Goal: Task Accomplishment & Management: Use online tool/utility

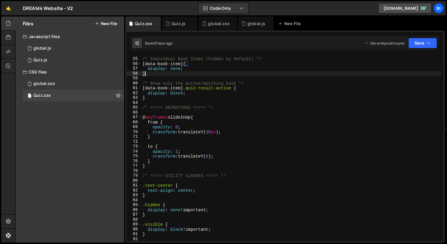
scroll to position [263, 0]
click at [181, 31] on div "XXXXXXXXXXXXXXXXXXXXXXXXXXXXXXXXXXXXXXXXXXXXXXXXXXXXXXXXXXXXXXXXXXXXXXXXXXXXXXX…" at bounding box center [284, 137] width 319 height 212
click at [180, 24] on div "Quiz.js" at bounding box center [178, 24] width 14 height 6
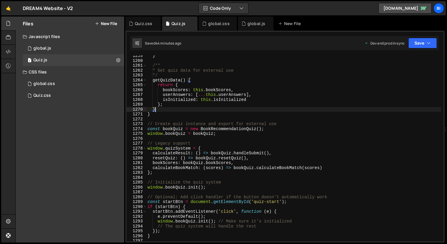
click at [220, 108] on div "} /** * Get quiz data for external use */ getQuizData ( ) { return { bookScores…" at bounding box center [293, 152] width 295 height 196
type textarea "}"
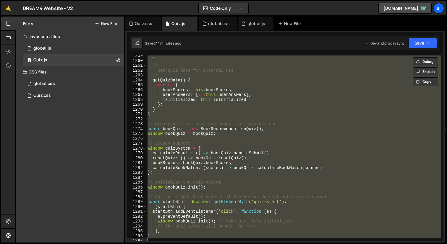
paste textarea
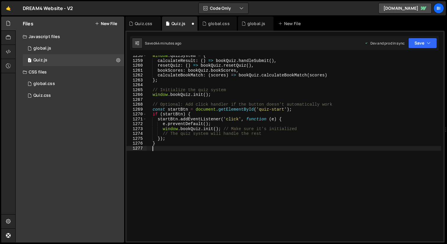
type textarea "window.quizSystem = {"
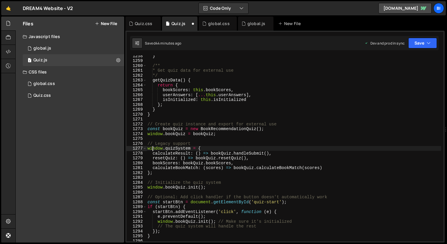
scroll to position [6133, 0]
click at [138, 21] on div "Quiz.css" at bounding box center [143, 24] width 17 height 6
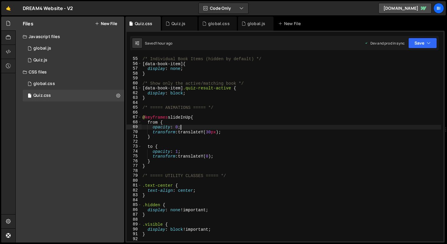
click at [278, 128] on div "/* Individual Book Items (hidden by default) */ [ data-book-item ] { display : …" at bounding box center [291, 150] width 300 height 196
type textarea "}"
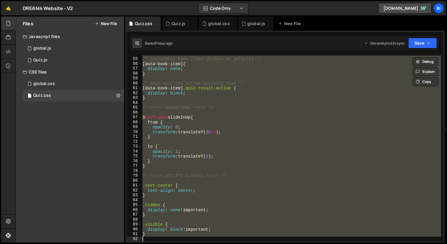
paste textarea
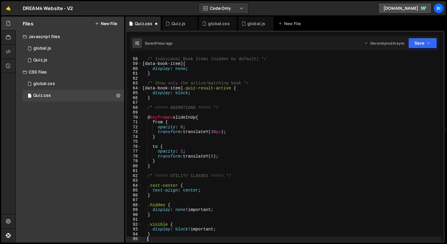
scroll to position [277, 0]
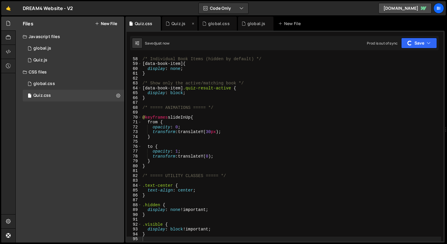
click at [174, 24] on div "Quiz.js" at bounding box center [178, 24] width 14 height 6
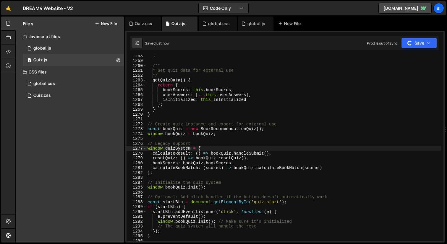
type textarea "userAnswers: [...this.userAnswers],"
click at [251, 93] on div "} /** * Get quiz data for external use */ getQuizData ( ) { return { bookScores…" at bounding box center [293, 152] width 295 height 196
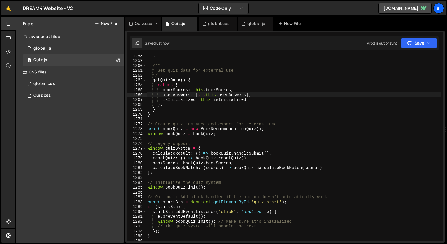
click at [149, 24] on div "Quiz.css" at bounding box center [143, 24] width 17 height 6
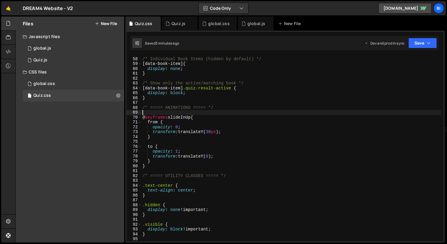
click at [239, 115] on div "/* Individual Book Items (hidden by default) */ [ data-book-item ] { display : …" at bounding box center [291, 150] width 300 height 196
type textarea "}"
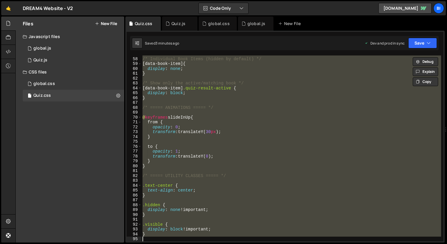
paste textarea
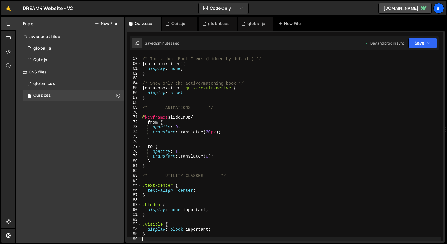
click at [164, 57] on div "/* Individual Book Items (hidden by default) */ [ data-book-item ] { display : …" at bounding box center [291, 150] width 300 height 196
type textarea "}"
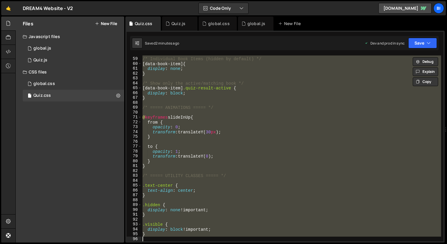
paste textarea
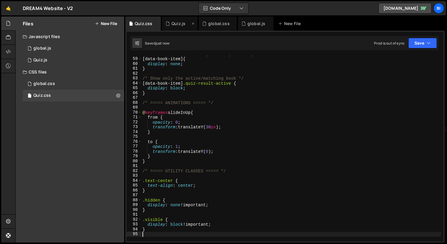
click at [178, 22] on div "Quiz.js" at bounding box center [178, 24] width 14 height 6
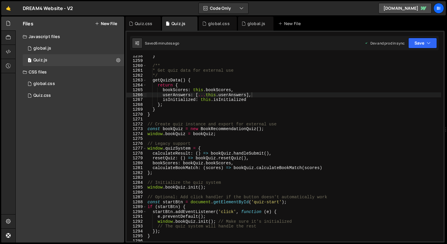
click at [219, 104] on div "} /** * Get quiz data for external use */ getQuizData ( ) { return { bookScores…" at bounding box center [293, 152] width 295 height 196
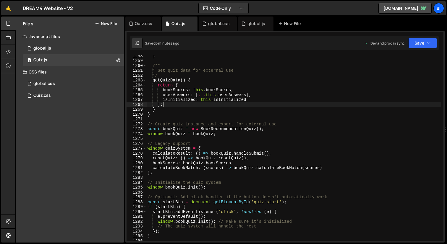
type textarea "}"
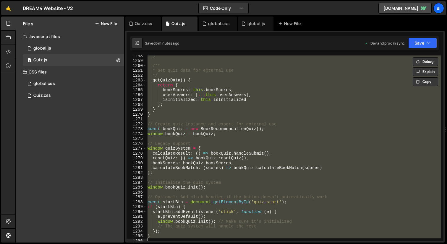
paste textarea
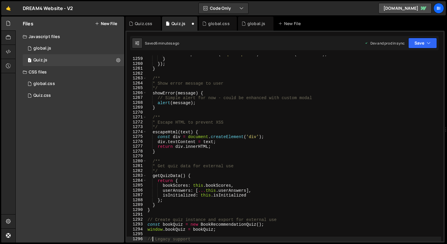
scroll to position [6135, 0]
click at [213, 100] on div "checkedInput . closest ( '.quiz-option' ) . classList . add ( 'selected' ) ; } …" at bounding box center [293, 150] width 295 height 196
type textarea "}"
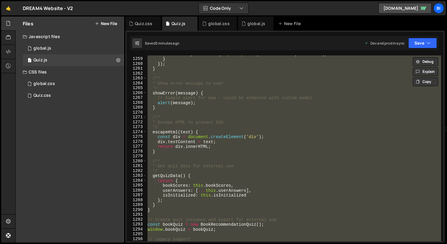
paste textarea
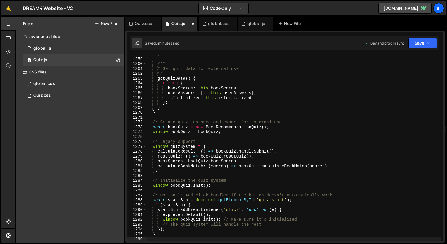
type textarea "// Legacy support"
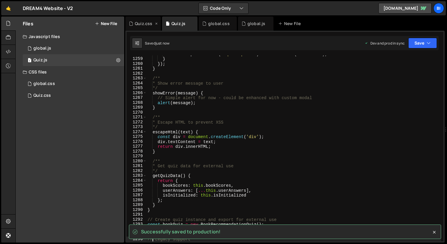
click at [141, 23] on div "Quiz.css" at bounding box center [143, 24] width 17 height 6
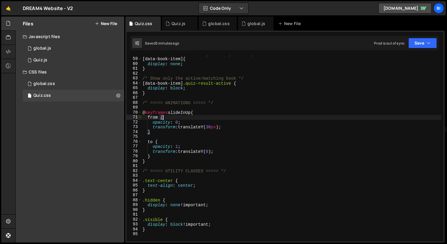
click at [271, 119] on div "/* Individual Book Items (hidden by default) */ [ data-book-item ] { display : …" at bounding box center [291, 150] width 300 height 196
type textarea "}"
paste textarea
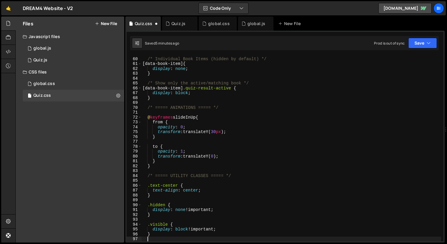
scroll to position [287, 0]
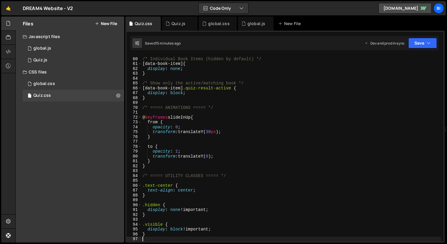
click at [195, 98] on div "/* Individual Book Items (hidden by default) */ [ data-book-item ] { display : …" at bounding box center [291, 150] width 300 height 196
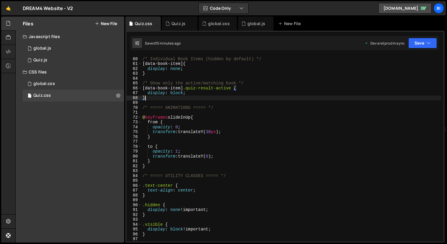
type textarea "}"
paste textarea
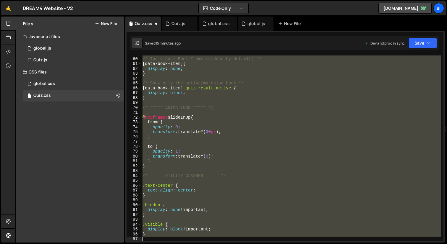
scroll to position [341, 0]
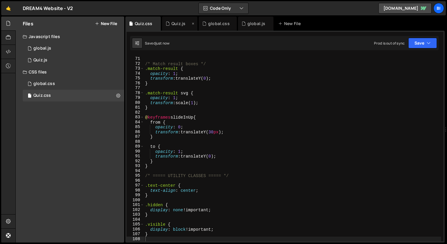
click at [181, 29] on div "Quiz.js" at bounding box center [179, 24] width 35 height 14
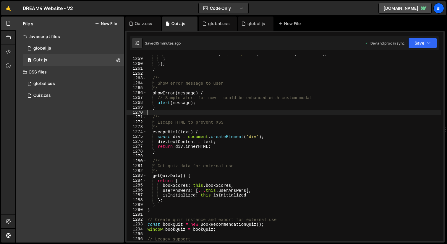
click at [220, 112] on div "checkedInput . closest ( '.quiz-option' ) . classList . add ( 'selected' ) ; } …" at bounding box center [293, 150] width 295 height 196
type textarea "}"
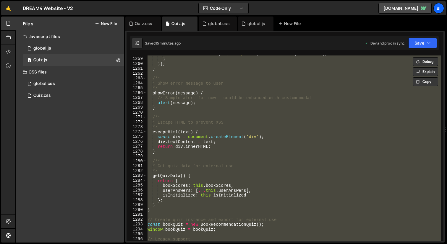
paste textarea
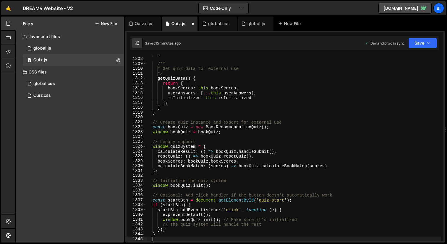
scroll to position [6374, 0]
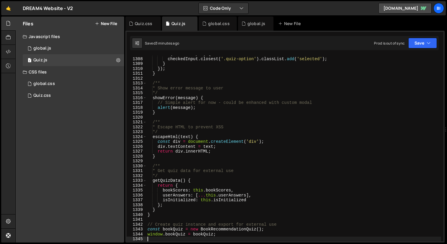
click at [194, 69] on div "if ( checkedInput ) { checkedInput . closest ( '.quiz-option' ) . classList . a…" at bounding box center [293, 150] width 295 height 196
type textarea "});"
click at [139, 18] on div "Quiz.css" at bounding box center [142, 24] width 35 height 14
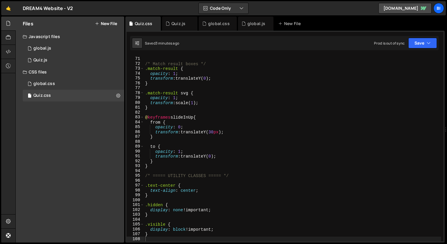
click at [192, 78] on div "/* ===== ANIMATIONS ===== */ /* Match result boxes */ .match-result { opacity :…" at bounding box center [292, 150] width 297 height 196
type textarea "}"
paste textarea
click at [177, 80] on div "/* ===== ANIMATIONS ===== */ /* Match result boxes */ .match-result { opacity :…" at bounding box center [292, 150] width 297 height 196
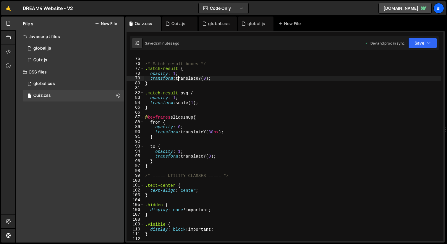
type textarea "transform: translateY(0);"
click at [173, 27] on div "Quiz.js" at bounding box center [179, 24] width 35 height 14
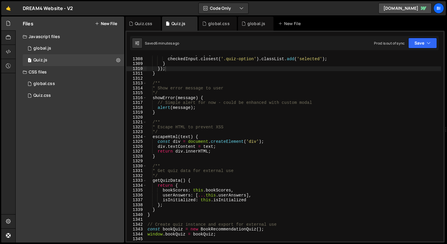
click at [213, 84] on div "if ( checkedInput ) { checkedInput . closest ( '.quiz-option' ) . classList . a…" at bounding box center [293, 150] width 295 height 196
type textarea "}"
paste textarea
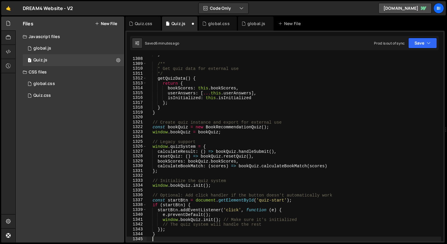
scroll to position [6374, 0]
